Goal: Obtain resource: Obtain resource

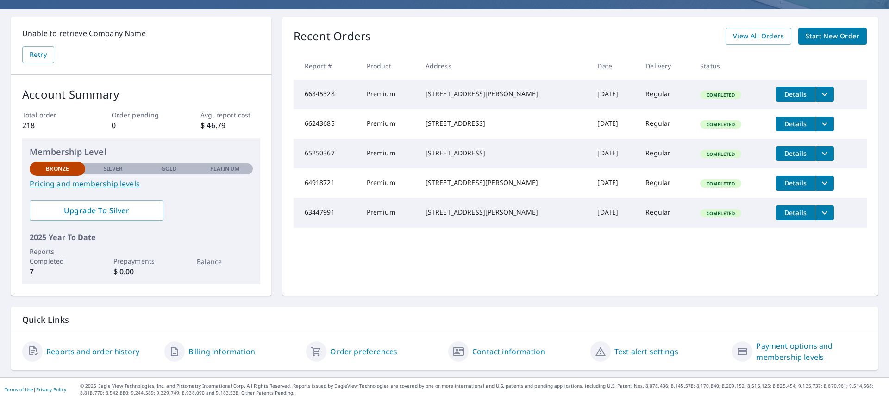
scroll to position [30, 0]
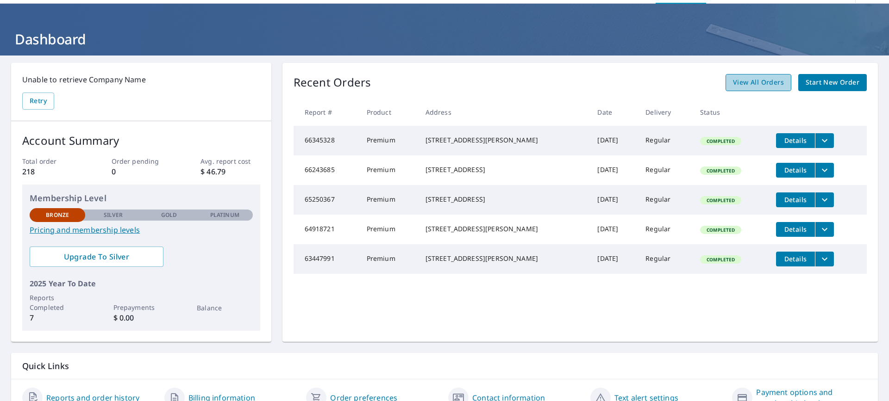
click at [751, 81] on span "View All Orders" at bounding box center [758, 83] width 51 height 12
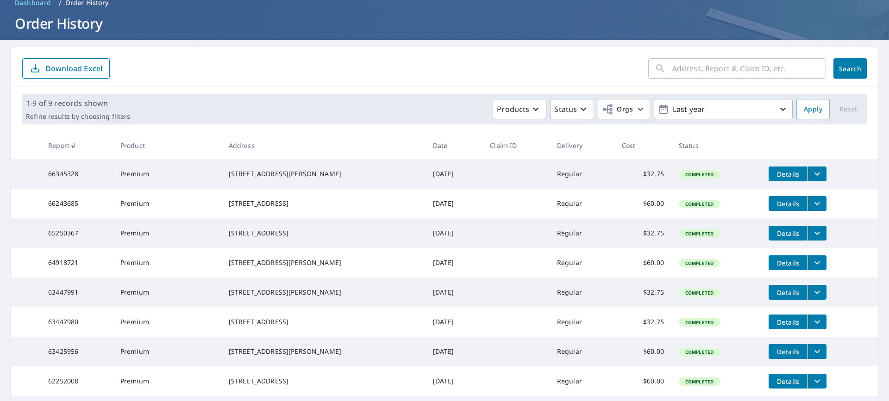
scroll to position [46, 0]
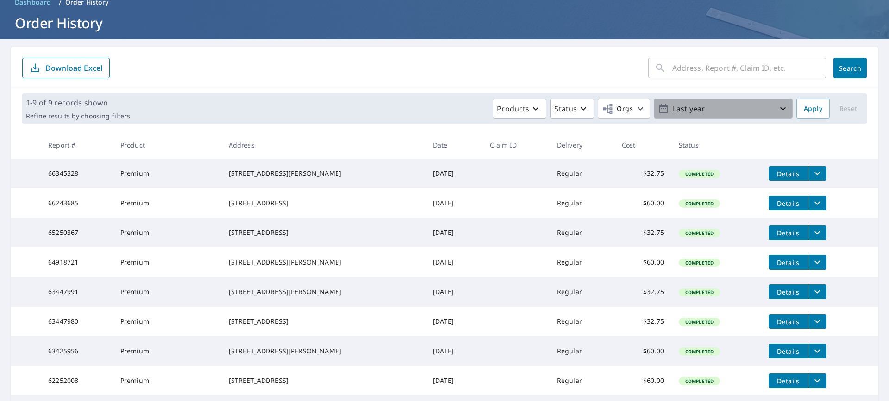
click at [777, 112] on icon "button" at bounding box center [782, 108] width 11 height 11
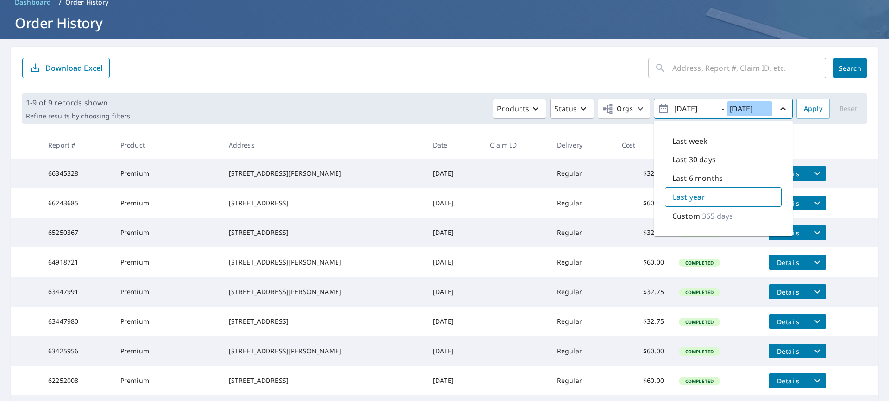
click at [740, 106] on input "[DATE]" at bounding box center [749, 108] width 45 height 15
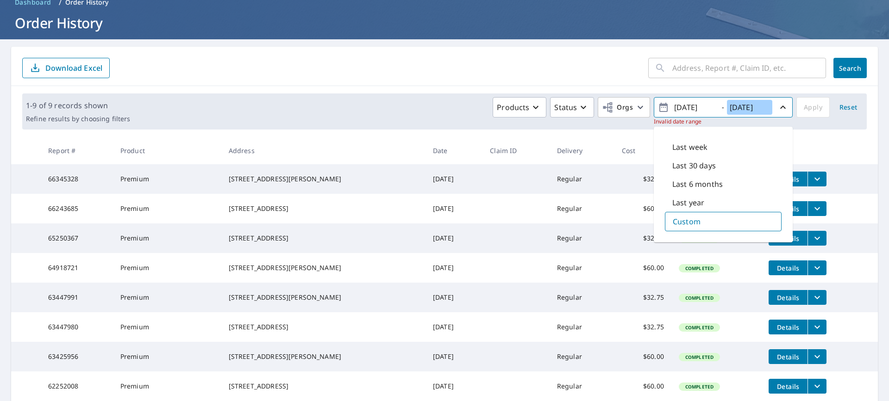
type input "[DATE]"
click at [800, 108] on div "Products Status Orgs [DATE] - [DATE] Invalid date range Last week Last 30 days …" at bounding box center [498, 111] width 729 height 29
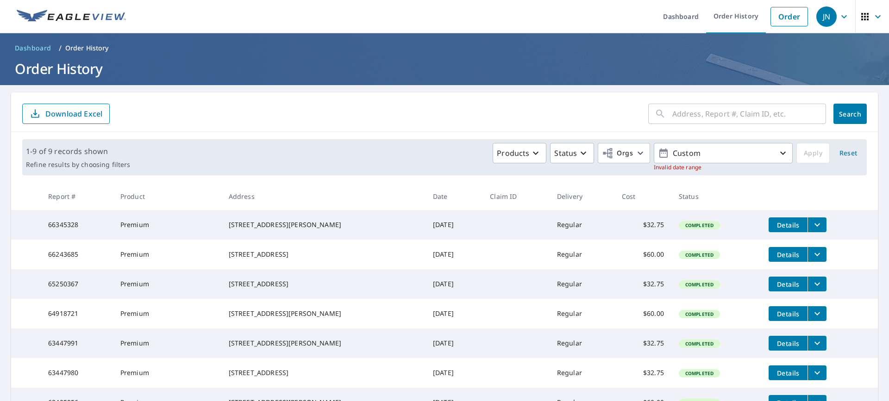
scroll to position [0, 0]
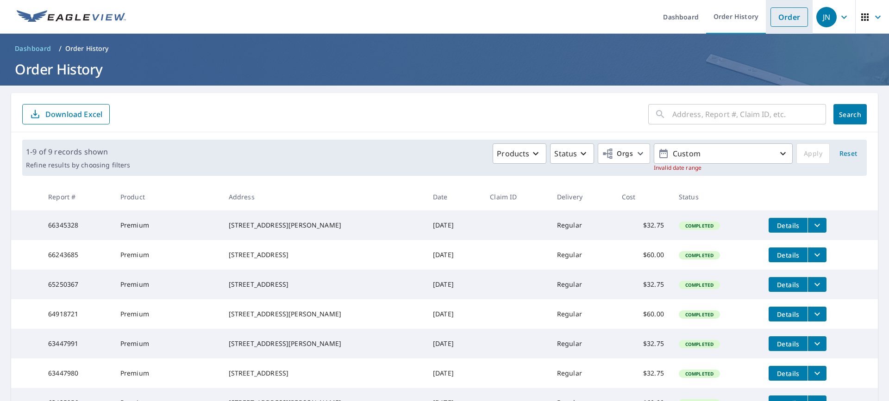
click at [784, 17] on link "Order" at bounding box center [789, 16] width 38 height 19
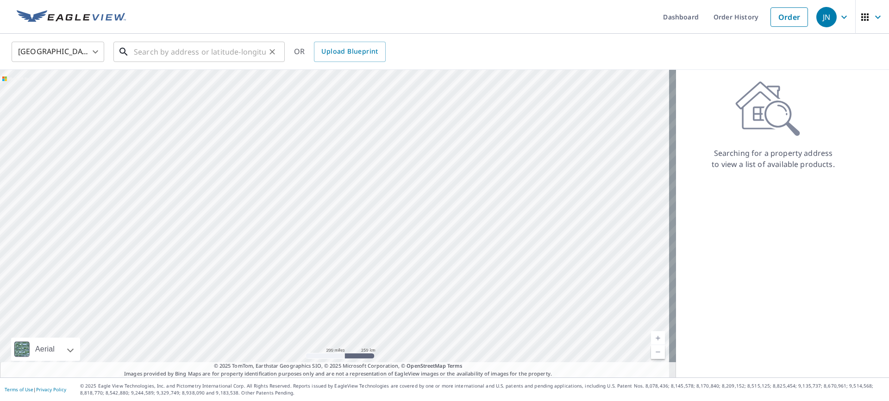
click at [163, 54] on input "text" at bounding box center [200, 52] width 132 height 26
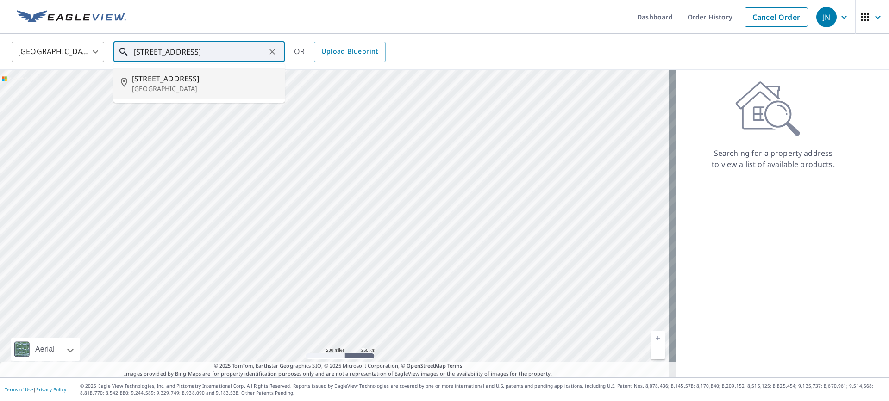
click at [166, 77] on span "[STREET_ADDRESS]" at bounding box center [204, 78] width 145 height 11
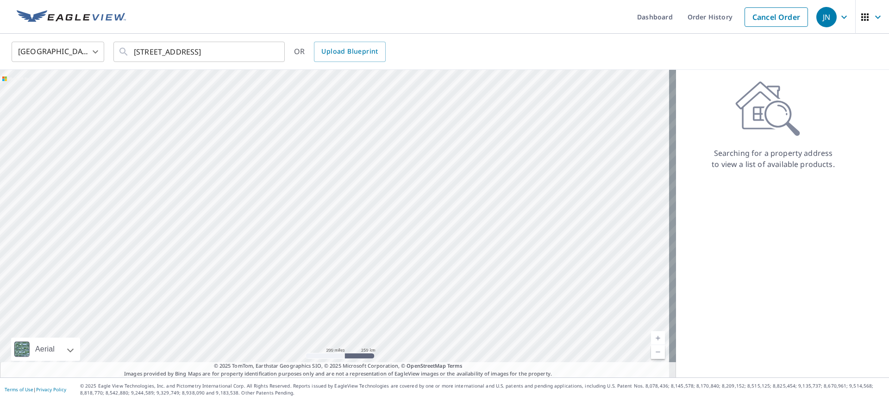
type input "[STREET_ADDRESS]"
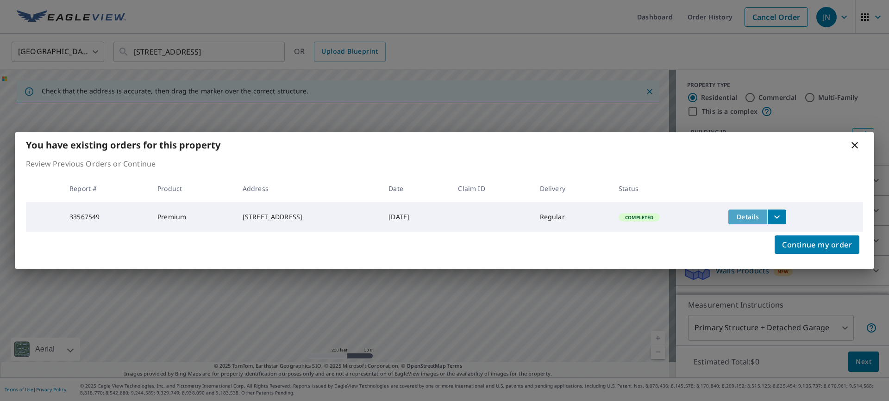
click at [762, 214] on span "Details" at bounding box center [748, 217] width 28 height 9
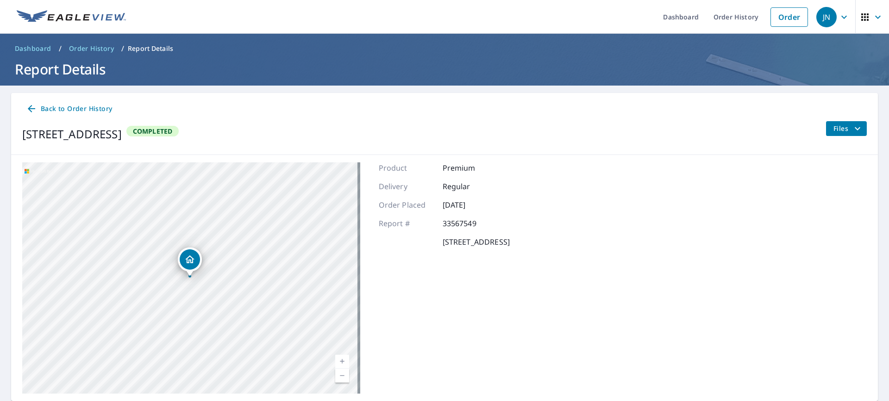
click at [833, 129] on span "Files" at bounding box center [848, 128] width 30 height 11
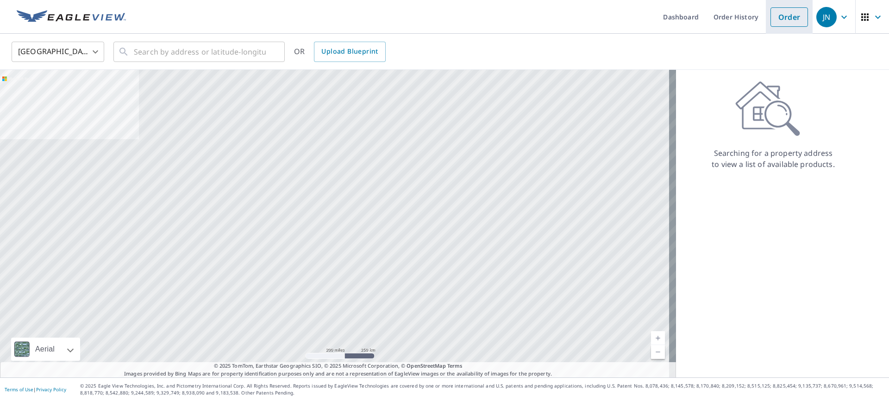
click at [778, 18] on link "Order" at bounding box center [789, 16] width 38 height 19
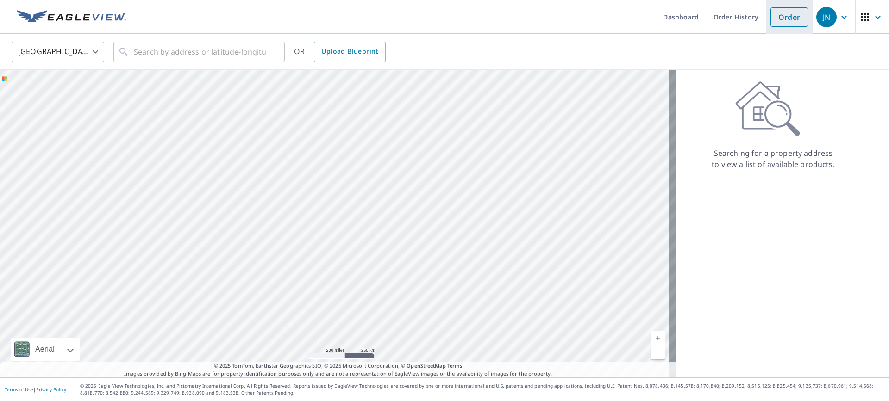
click at [777, 20] on link "Order" at bounding box center [789, 16] width 38 height 19
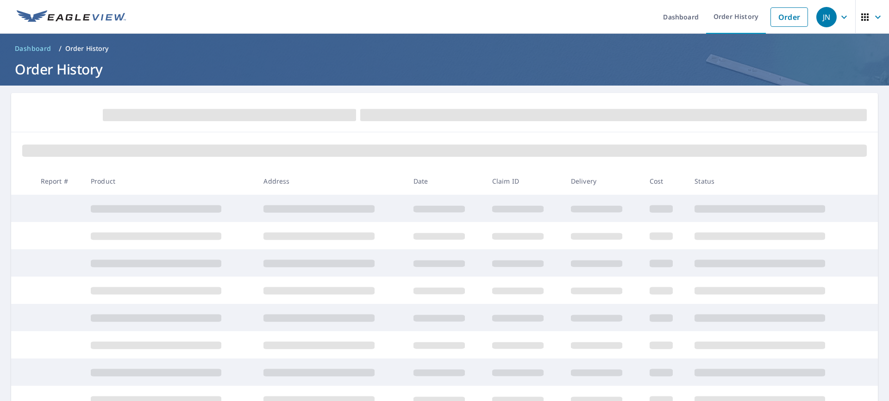
click at [208, 120] on span at bounding box center [229, 115] width 253 height 12
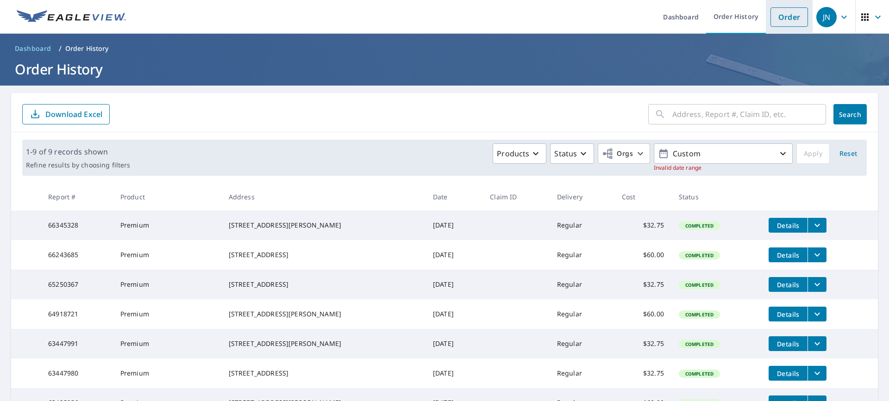
click at [787, 20] on link "Order" at bounding box center [789, 16] width 38 height 19
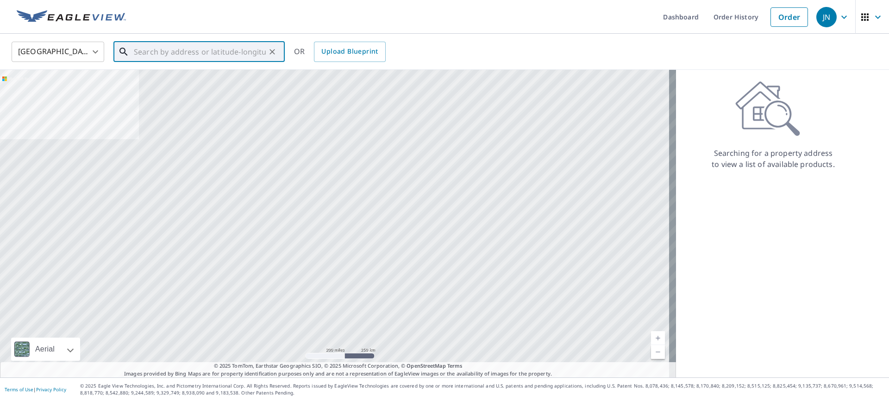
click at [152, 48] on input "text" at bounding box center [200, 52] width 132 height 26
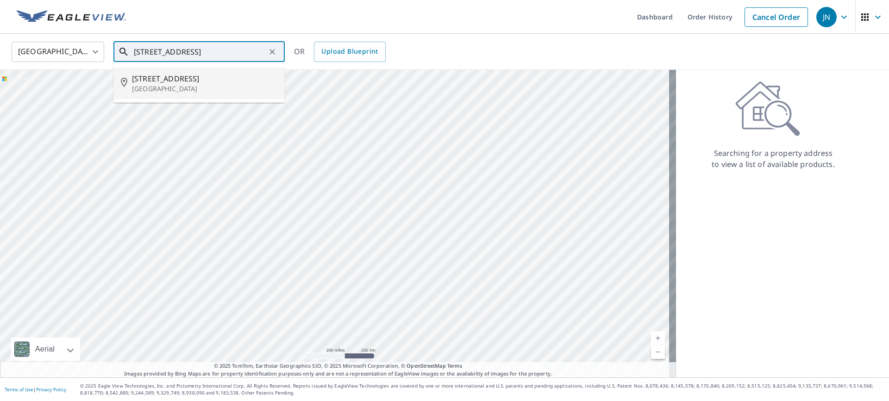
click at [165, 86] on p "[GEOGRAPHIC_DATA]" at bounding box center [204, 88] width 145 height 9
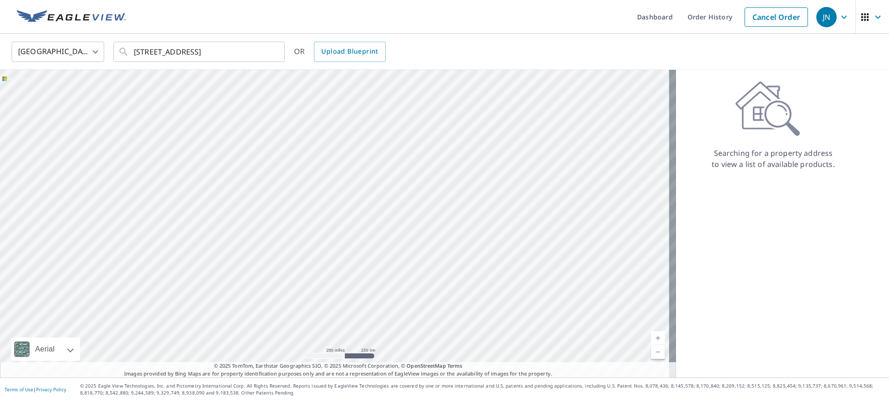
type input "[STREET_ADDRESS]"
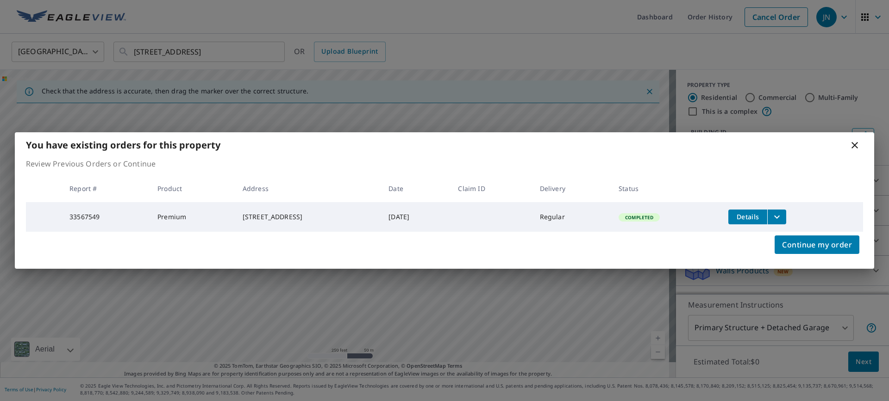
click at [782, 217] on icon "filesDropdownBtn-33567549" at bounding box center [776, 217] width 11 height 11
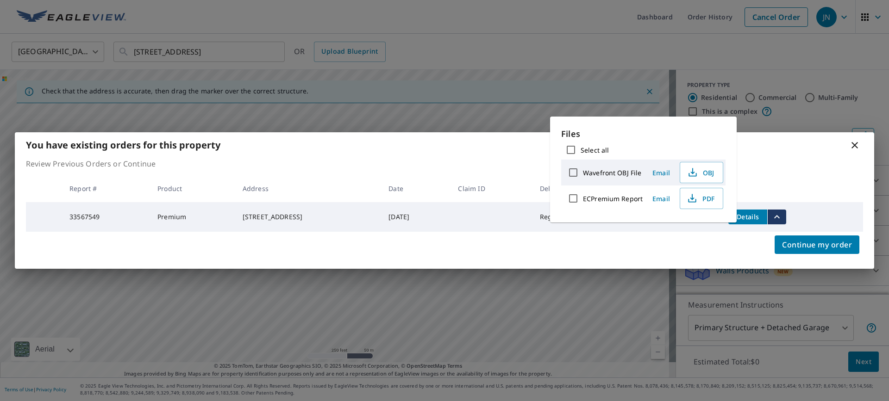
click at [573, 200] on input "ECPremium Report" at bounding box center [572, 198] width 19 height 19
checkbox input "true"
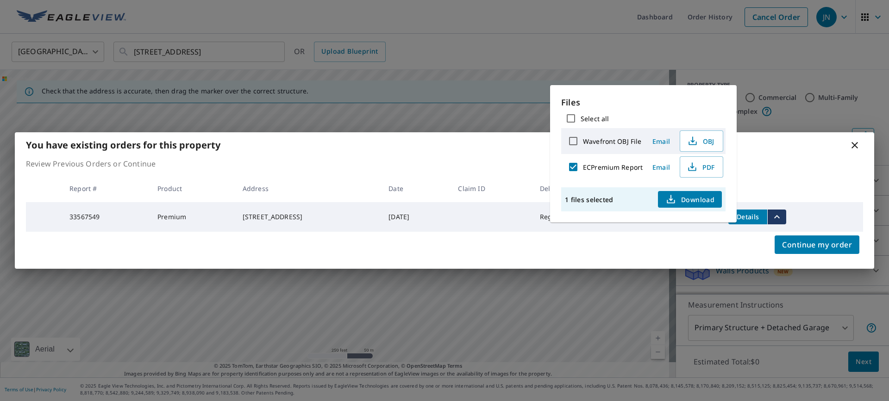
click at [697, 203] on span "Download" at bounding box center [689, 199] width 49 height 11
